Goal: Information Seeking & Learning: Compare options

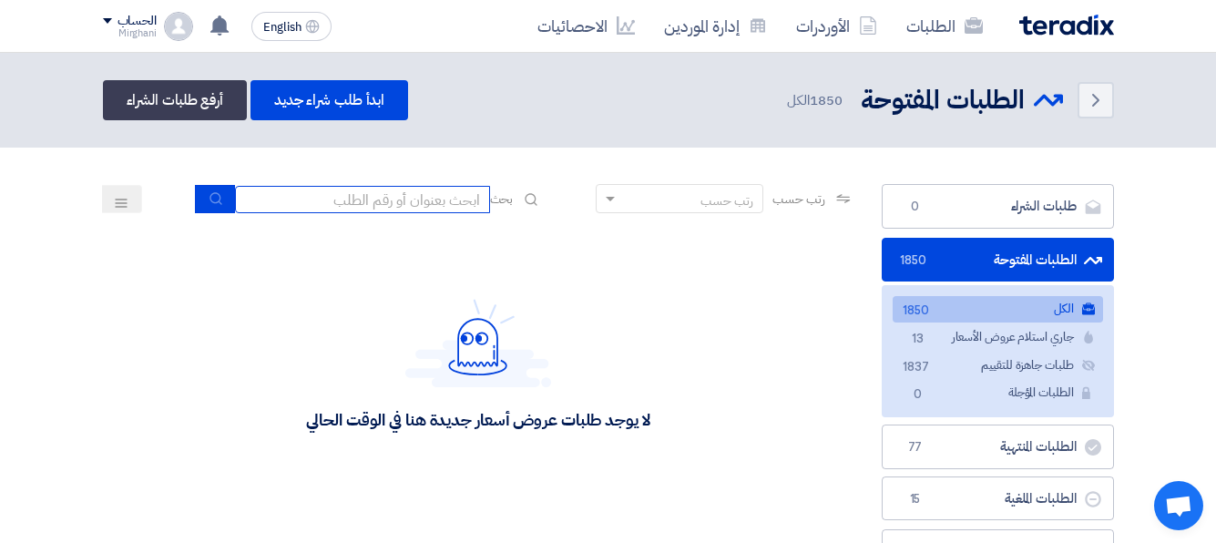
drag, startPoint x: 430, startPoint y: 200, endPoint x: 746, endPoint y: 193, distance: 316.0
click at [430, 200] on input at bounding box center [362, 199] width 255 height 27
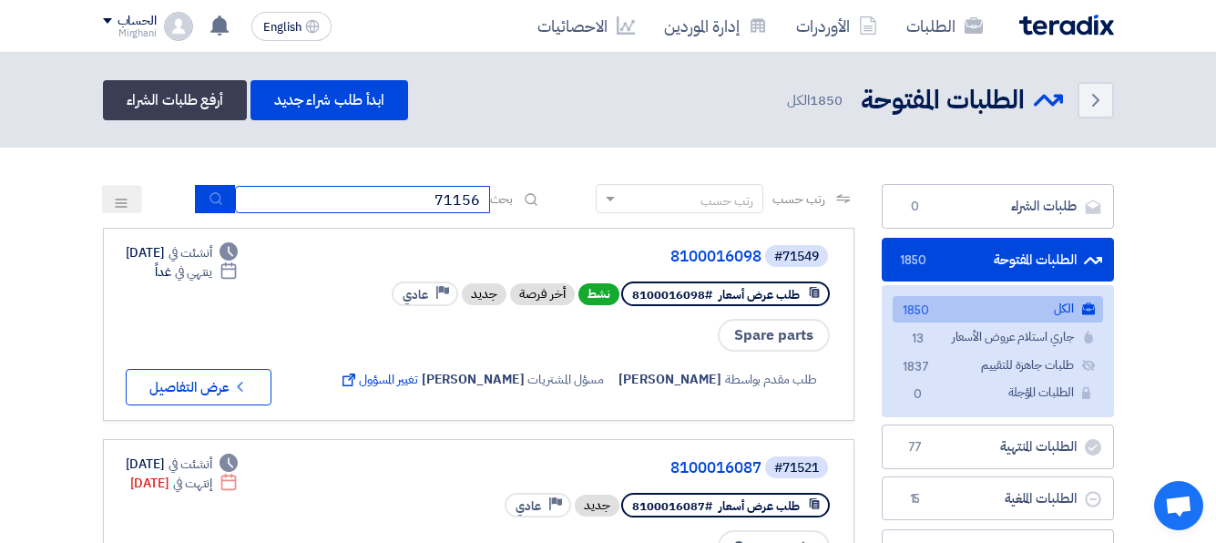
type input "71156"
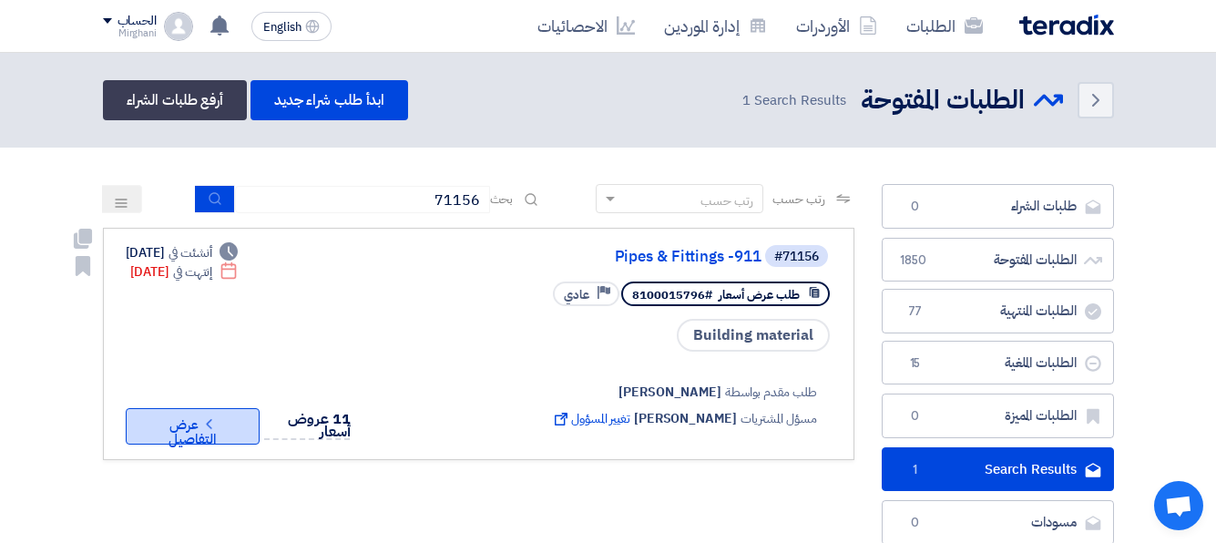
click at [183, 444] on button "Check details عرض التفاصيل" at bounding box center [193, 426] width 134 height 36
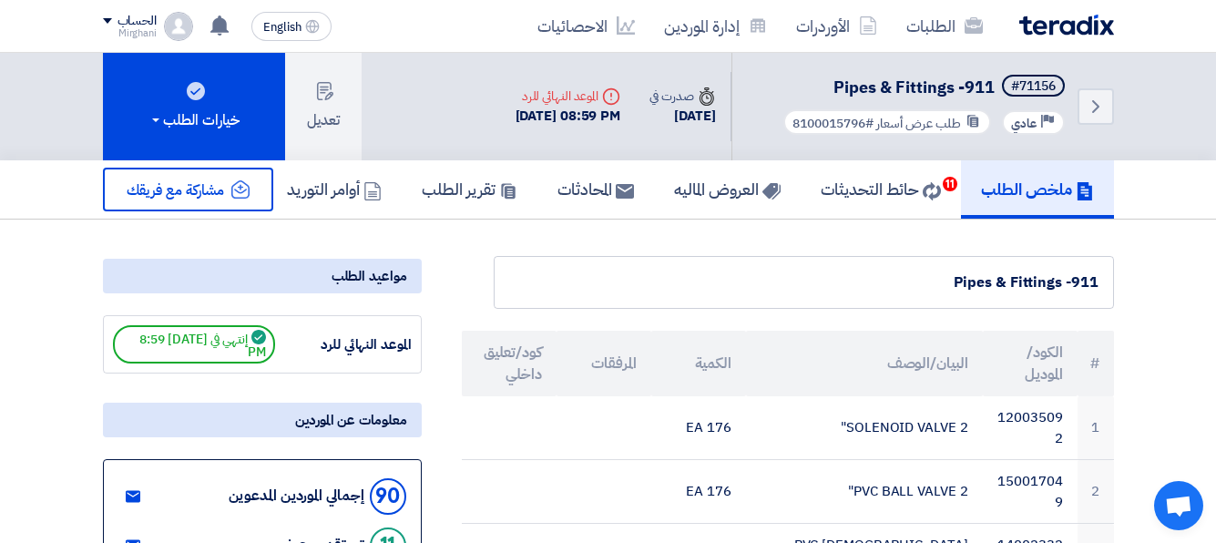
drag, startPoint x: 862, startPoint y: 125, endPoint x: 781, endPoint y: 130, distance: 81.2
click at [783, 130] on div "طلب عرض أسعار #8100015796" at bounding box center [887, 121] width 208 height 25
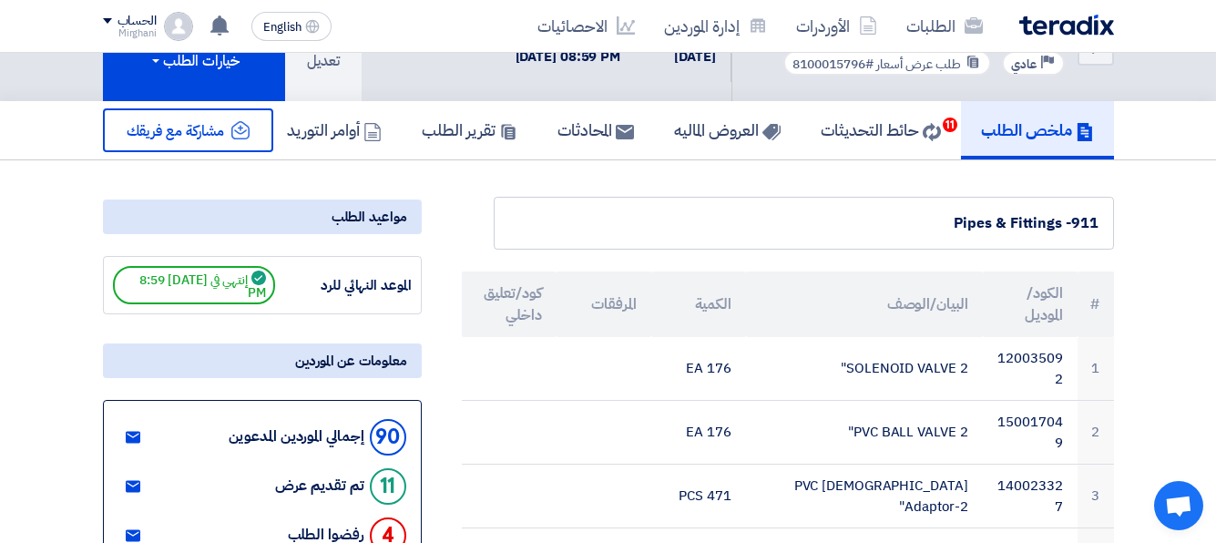
scroll to position [91, 0]
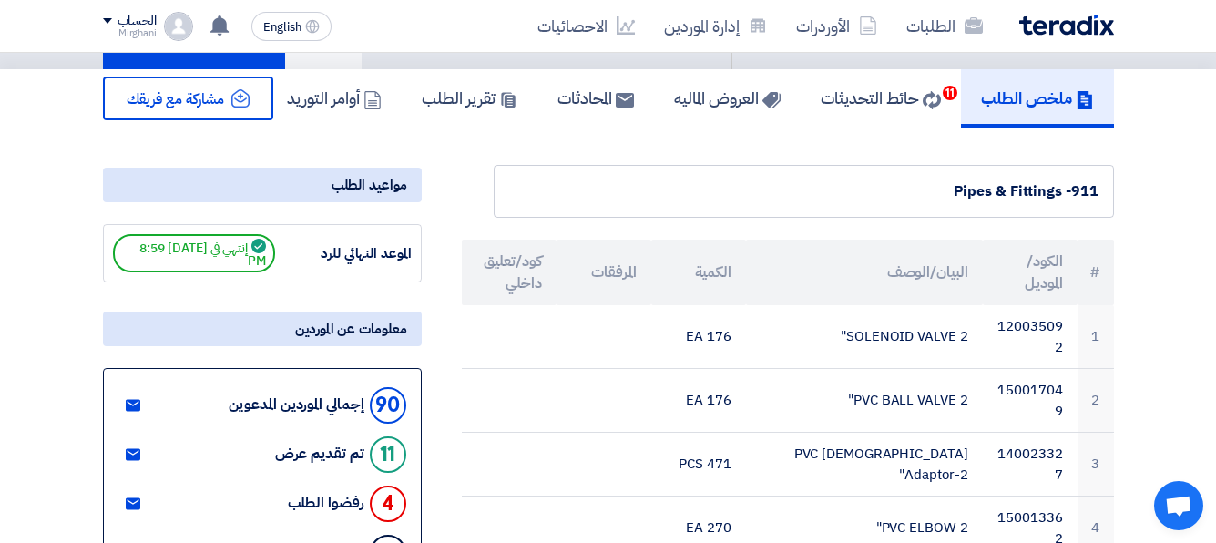
copy span "8100015796"
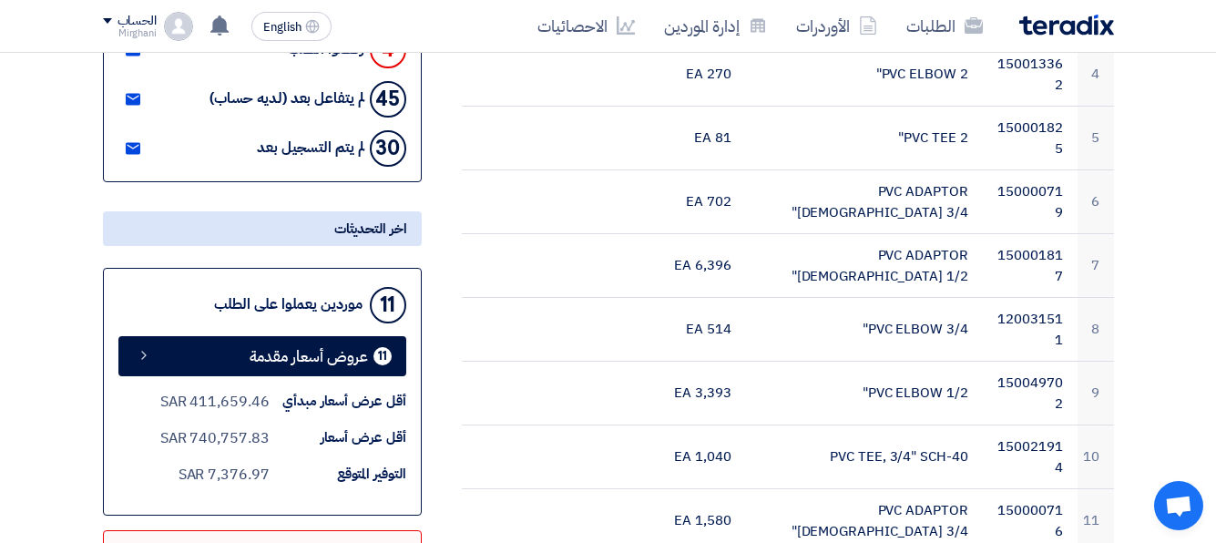
scroll to position [546, 0]
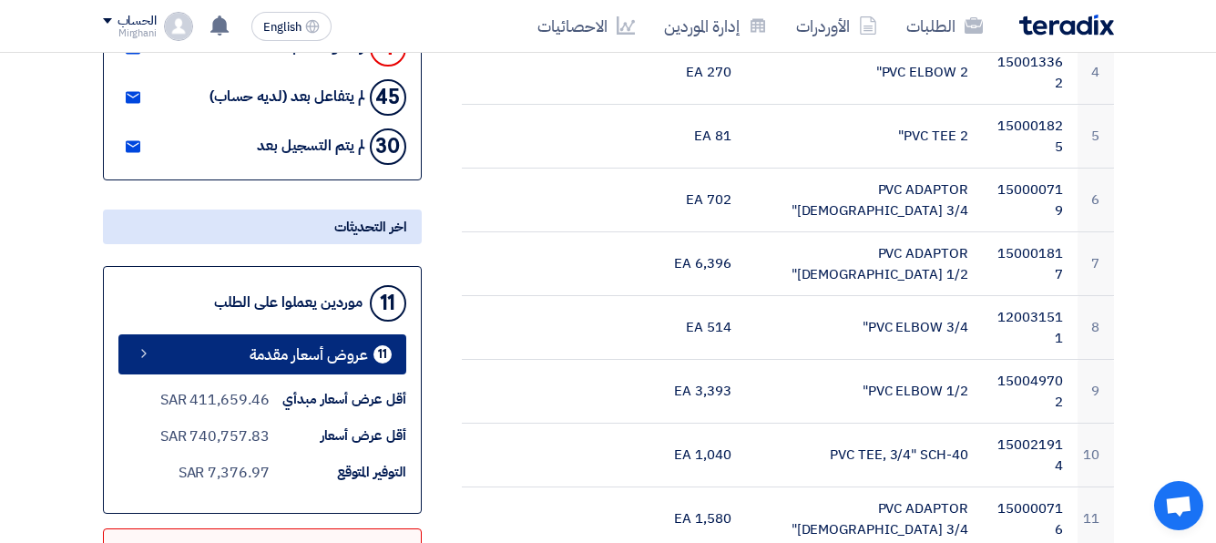
click at [268, 361] on span "عروض أسعار مقدمة" at bounding box center [308, 355] width 118 height 14
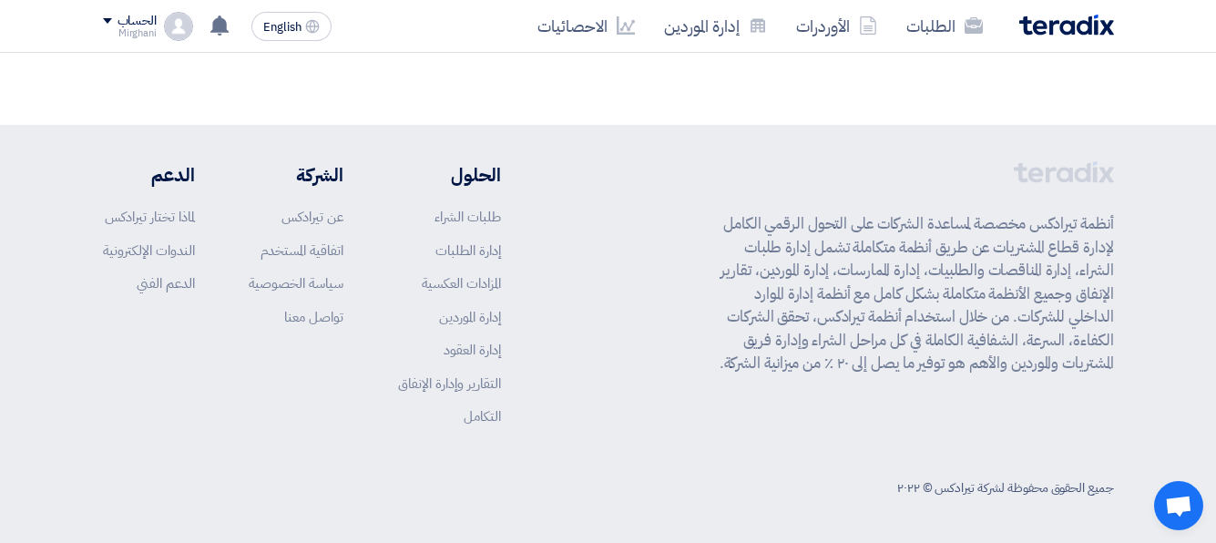
scroll to position [269, 0]
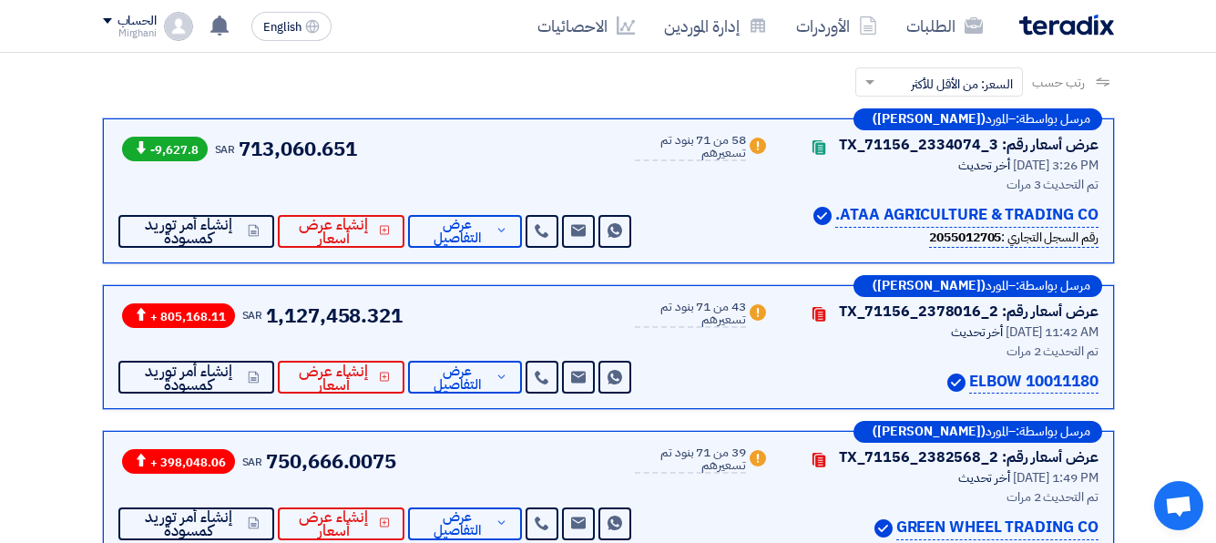
click at [211, 36] on button "مقارنة رقمية للعروض" at bounding box center [198, 20] width 172 height 33
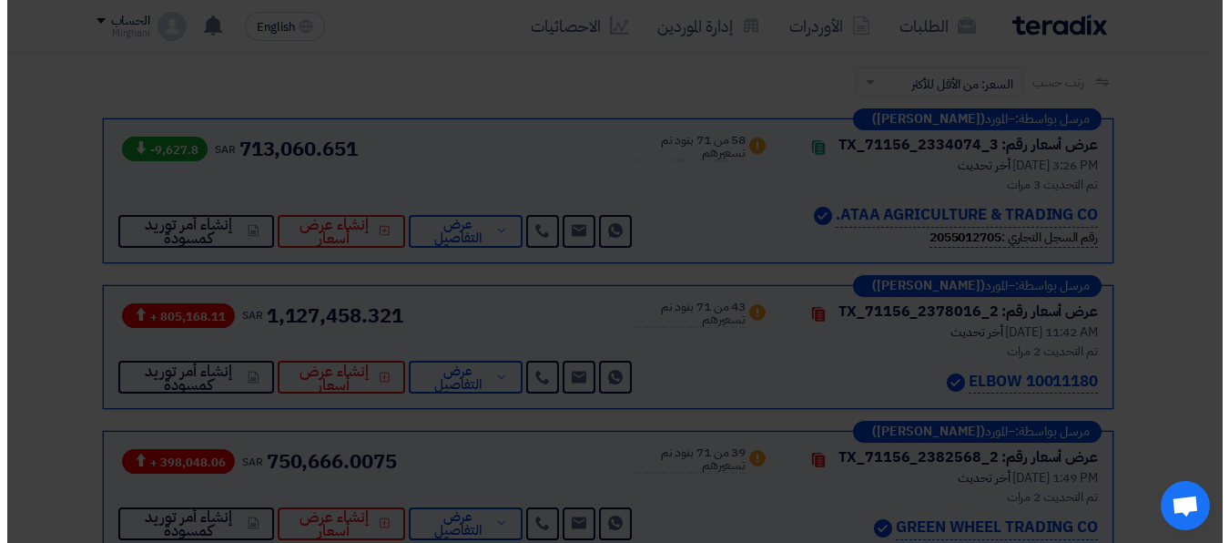
scroll to position [0, 0]
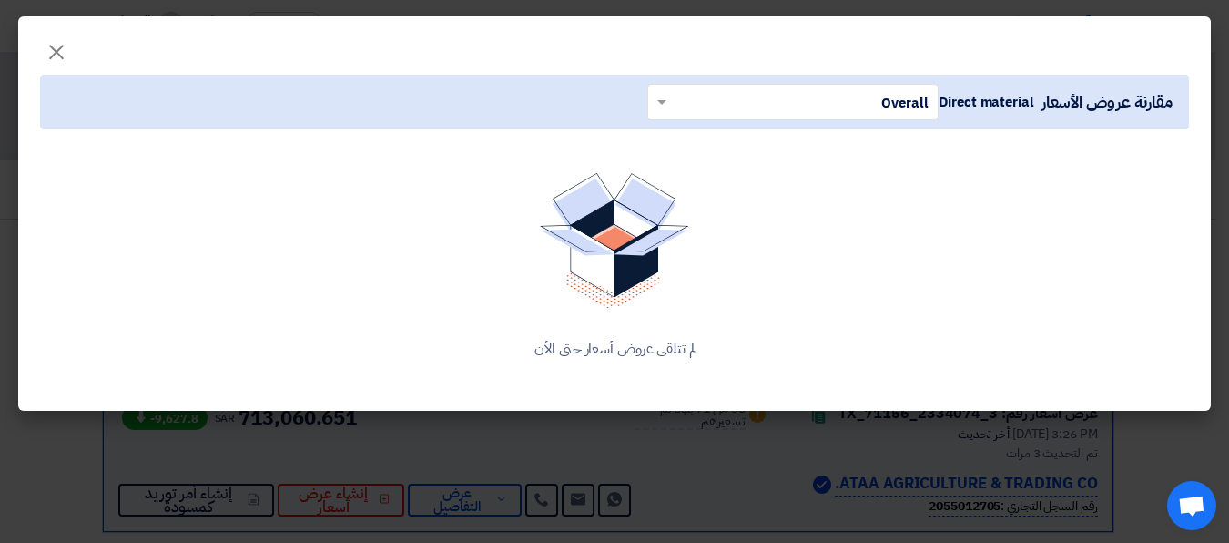
click at [784, 100] on input "text" at bounding box center [803, 101] width 255 height 30
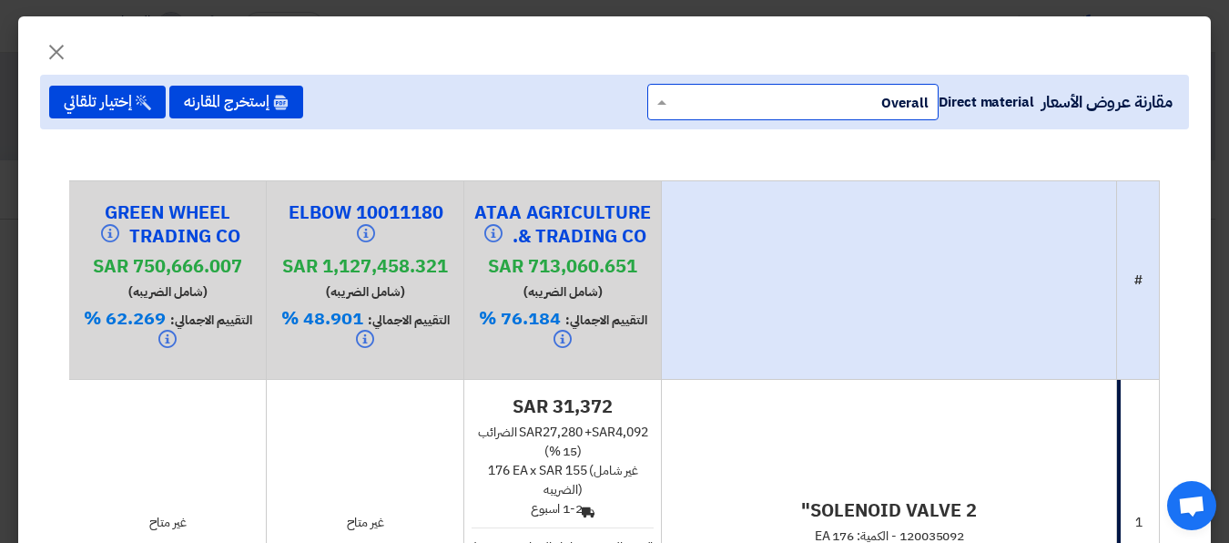
click at [685, 107] on input "text" at bounding box center [803, 101] width 255 height 30
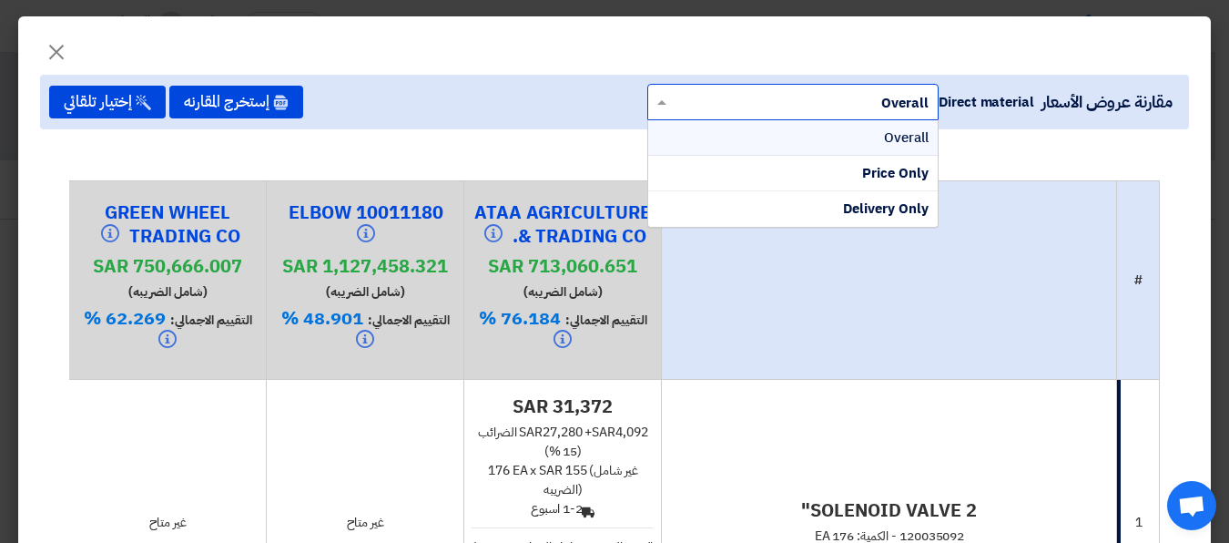
click at [835, 175] on div "Price Only" at bounding box center [793, 174] width 290 height 36
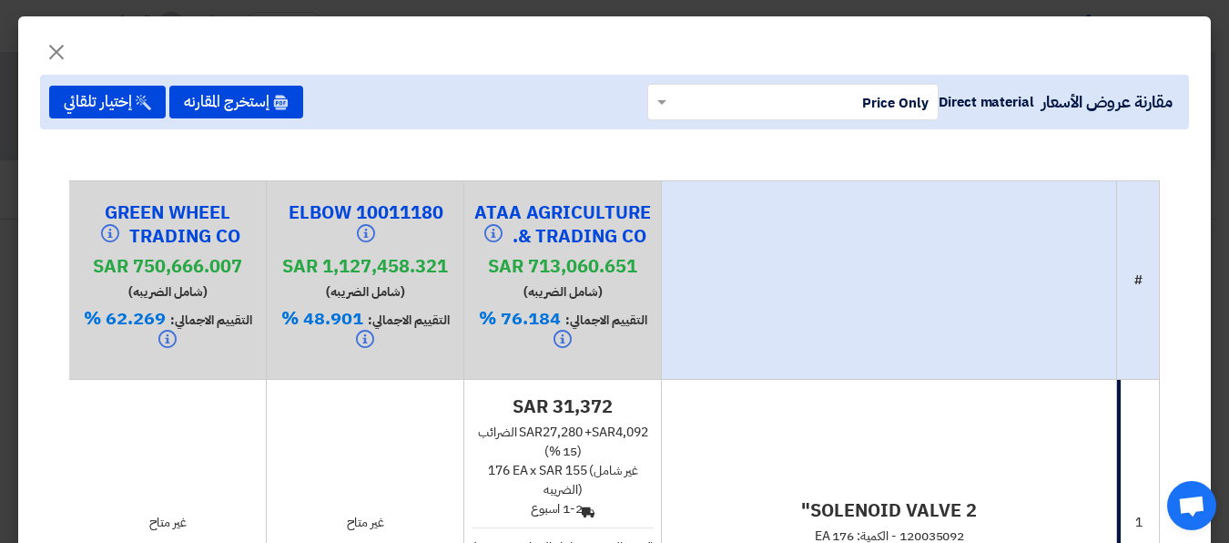
click at [67, 47] on span "×" at bounding box center [57, 51] width 22 height 55
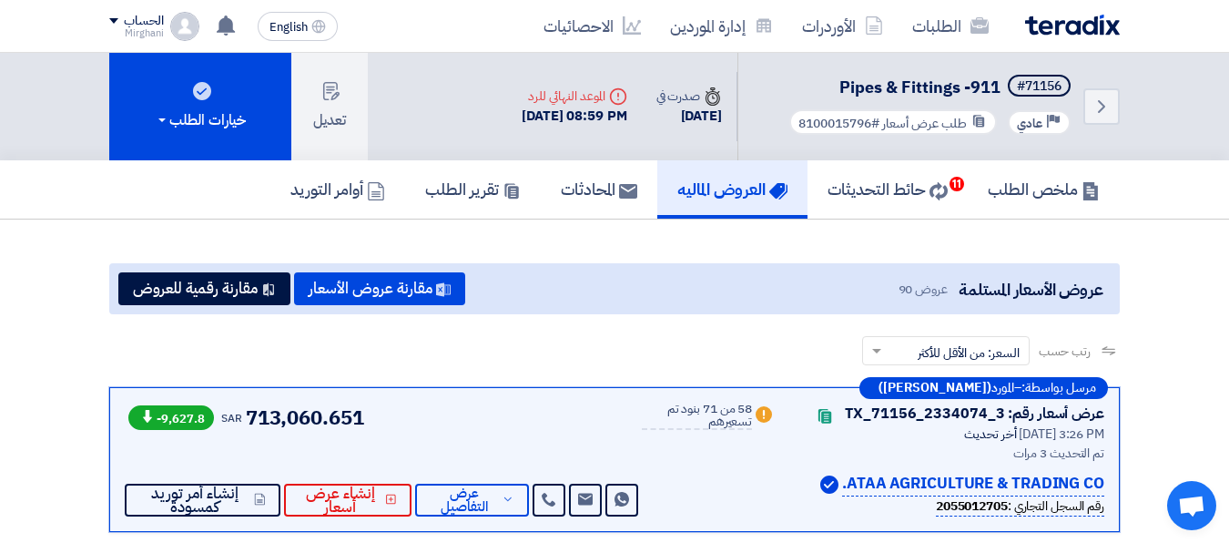
click at [464, 351] on td "غير متاح" at bounding box center [366, 476] width 198 height 286
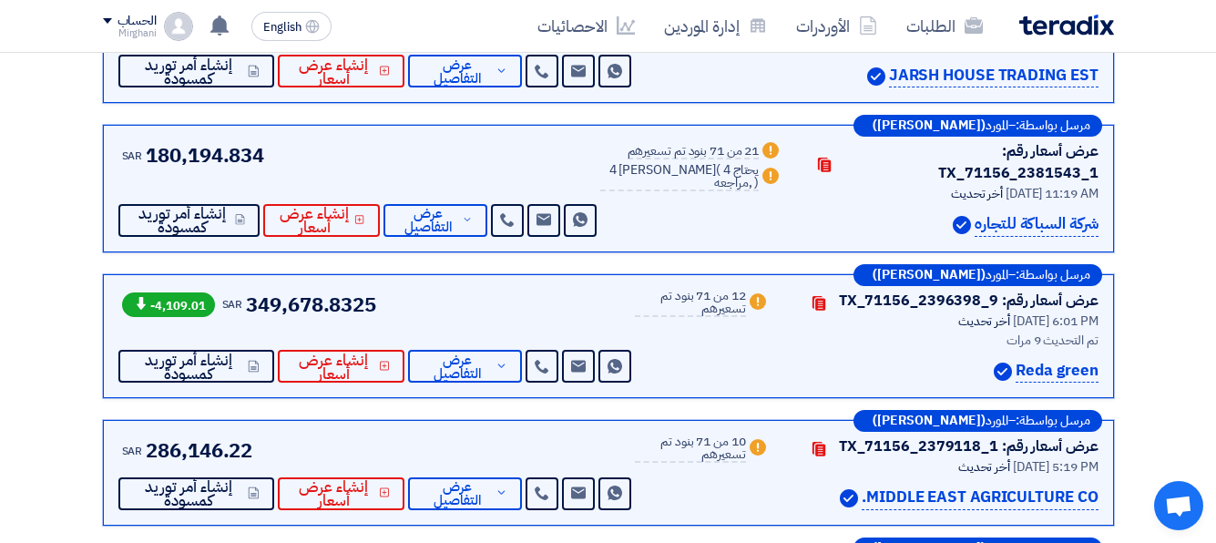
scroll to position [1093, 0]
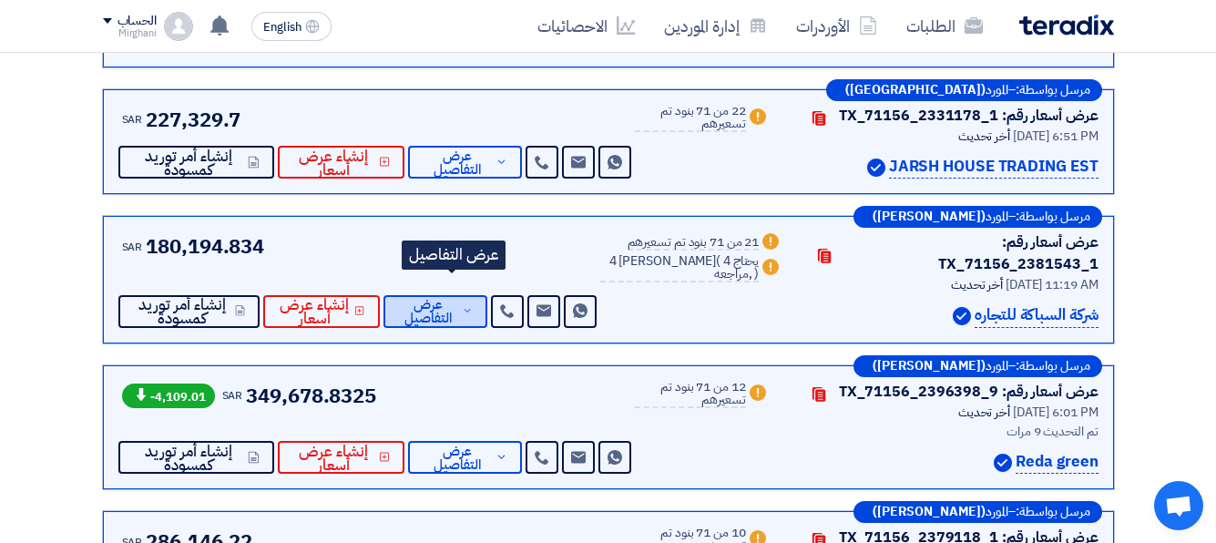
click at [439, 298] on span "عرض التفاصيل" at bounding box center [428, 311] width 60 height 27
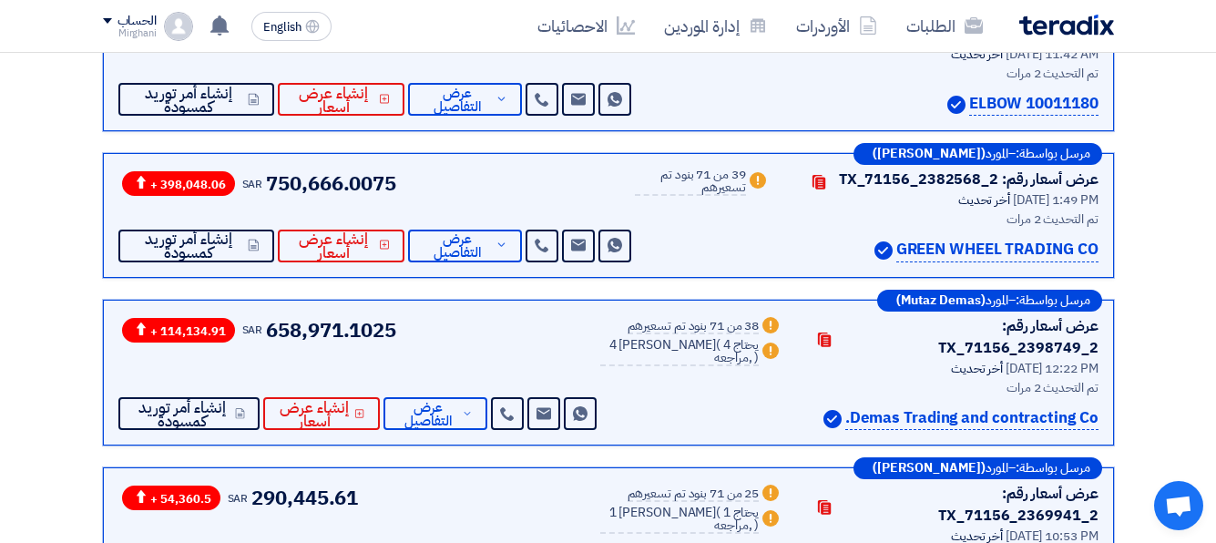
scroll to position [0, 0]
